Goal: Navigation & Orientation: Find specific page/section

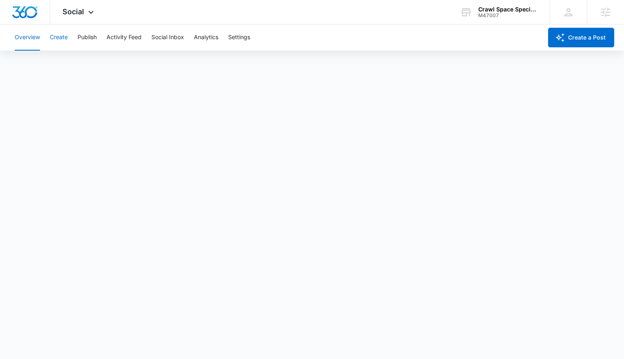
click at [58, 37] on button "Create" at bounding box center [59, 37] width 18 height 26
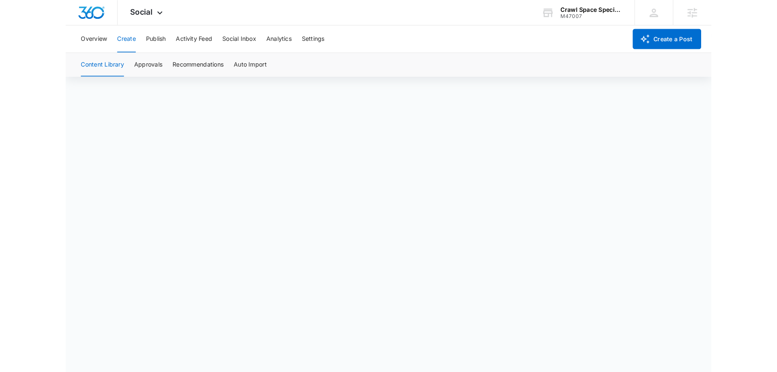
scroll to position [6, 0]
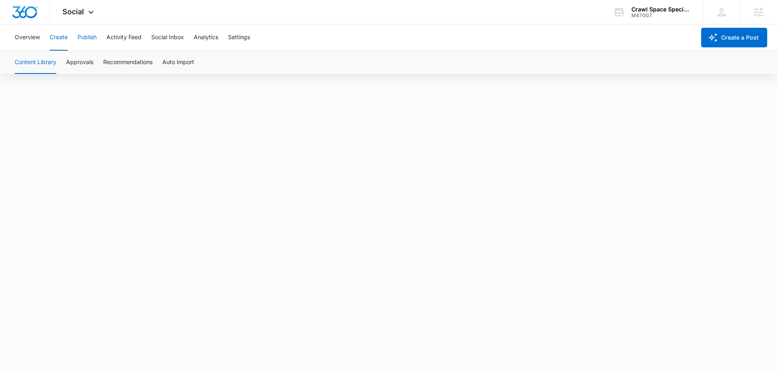
click at [87, 41] on button "Publish" at bounding box center [87, 37] width 19 height 26
click at [59, 59] on button "Schedules" at bounding box center [63, 62] width 28 height 23
click at [34, 67] on button "Calendar" at bounding box center [27, 62] width 24 height 23
click at [58, 63] on button "Schedules" at bounding box center [63, 62] width 28 height 23
click at [9, 67] on div "Calendar Schedules" at bounding box center [388, 62] width 777 height 23
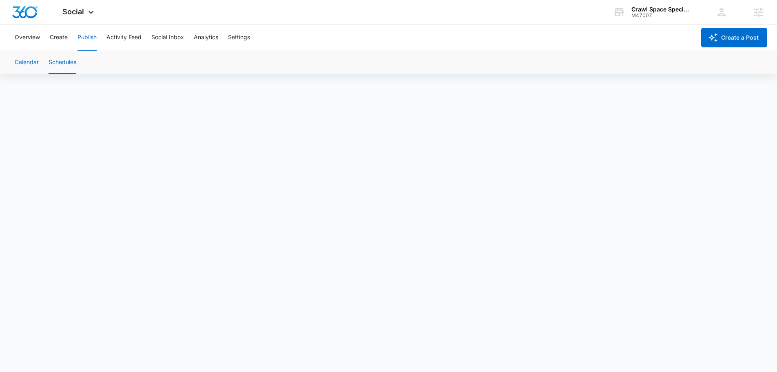
click at [17, 64] on button "Calendar" at bounding box center [27, 62] width 24 height 23
click at [58, 41] on button "Create" at bounding box center [59, 37] width 18 height 26
click at [78, 16] on span "Social" at bounding box center [73, 11] width 22 height 9
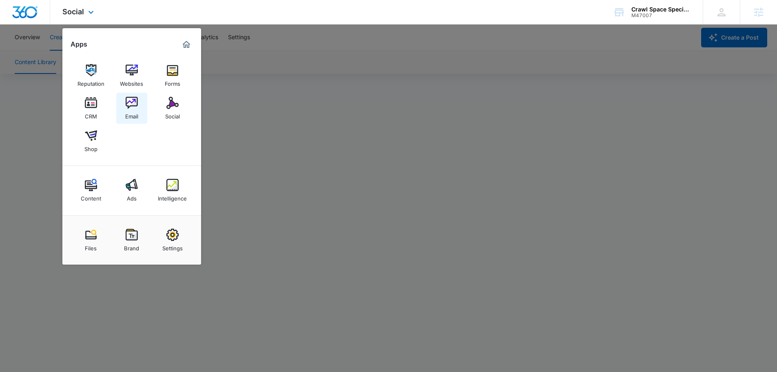
click at [126, 111] on div "Email" at bounding box center [131, 114] width 13 height 11
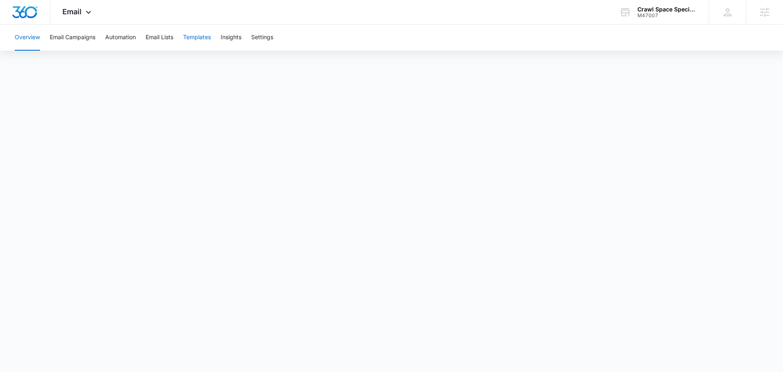
click at [205, 43] on button "Templates" at bounding box center [197, 37] width 28 height 26
click at [108, 36] on button "Automation" at bounding box center [120, 37] width 31 height 26
click at [199, 35] on button "Templates" at bounding box center [197, 37] width 28 height 26
